Goal: Task Accomplishment & Management: Manage account settings

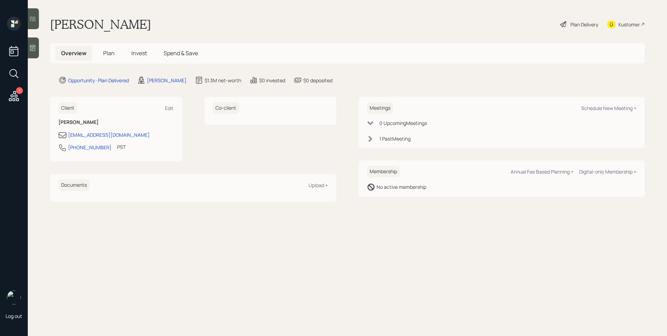
click at [139, 52] on span "Invest" at bounding box center [139, 53] width 16 height 8
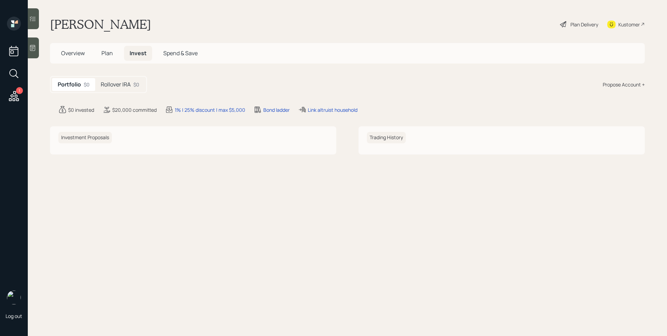
click at [117, 85] on h5 "Rollover IRA" at bounding box center [116, 84] width 30 height 7
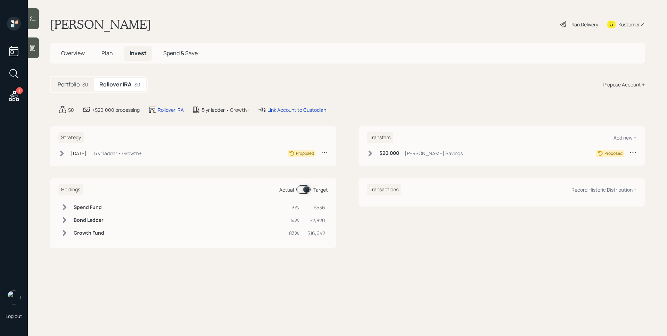
click at [19, 93] on div "1" at bounding box center [19, 90] width 7 height 7
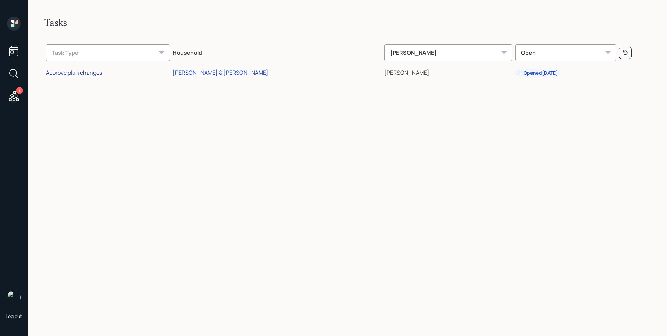
click at [94, 72] on div "Approve plan changes" at bounding box center [74, 73] width 56 height 8
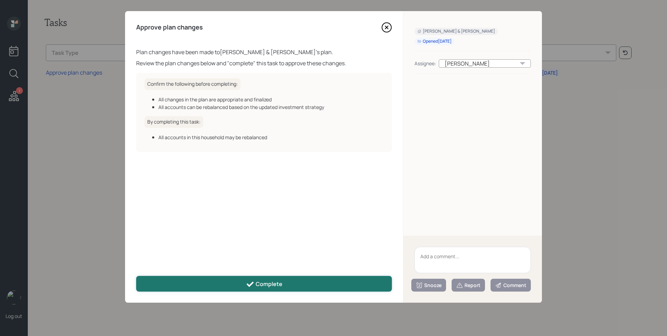
click at [278, 280] on div "Complete" at bounding box center [264, 284] width 36 height 8
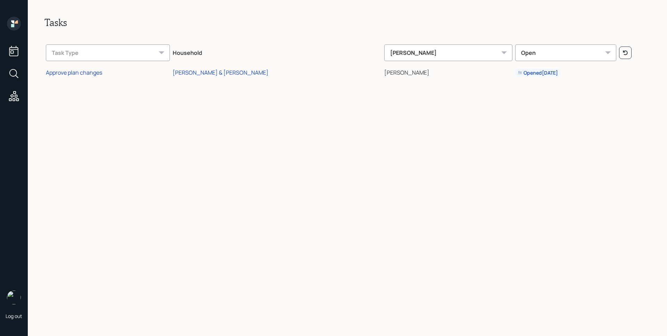
click at [16, 24] on icon at bounding box center [14, 24] width 14 height 14
